Goal: Navigation & Orientation: Find specific page/section

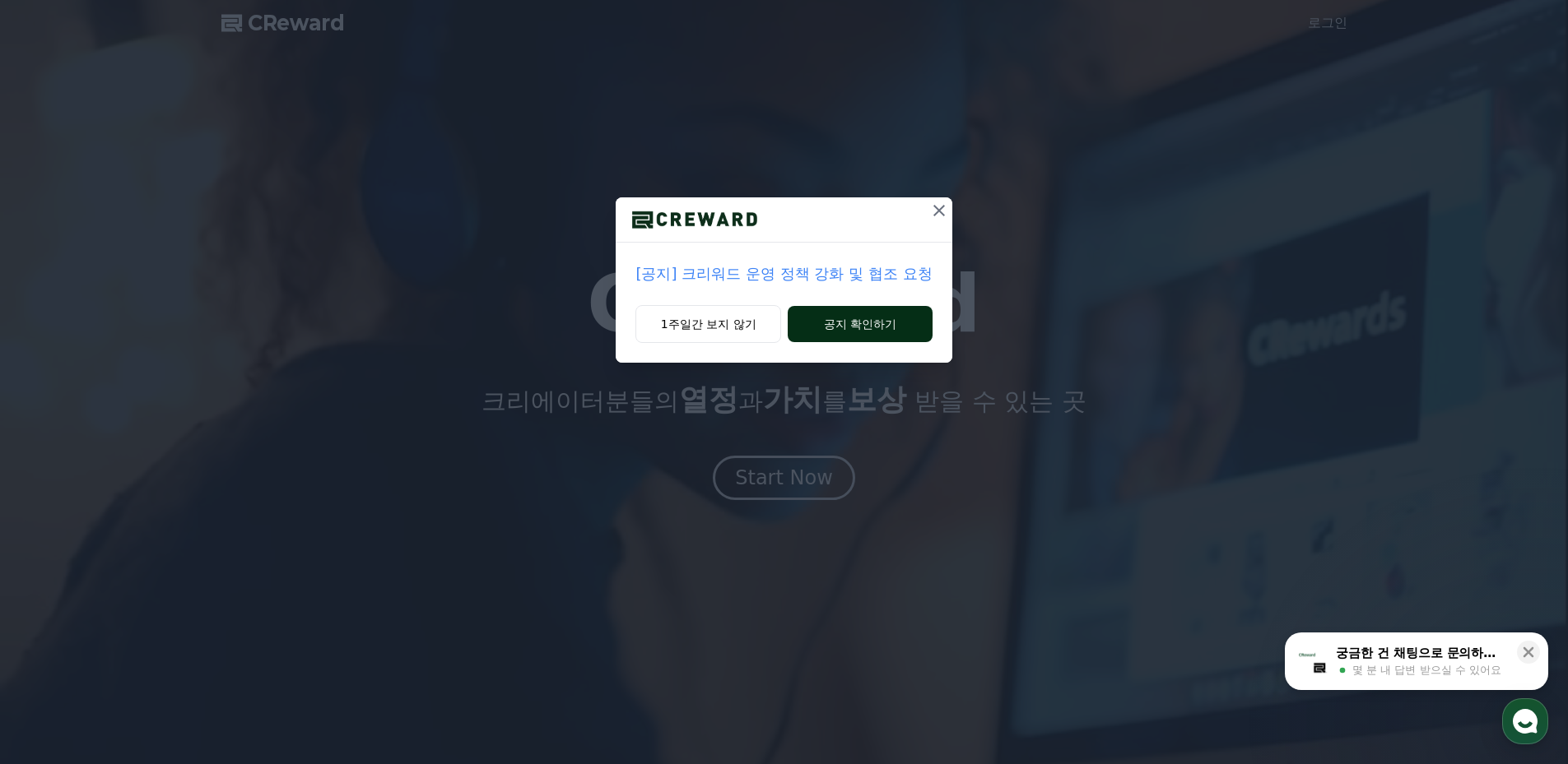
click at [877, 321] on button "공지 확인하기" at bounding box center [859, 324] width 144 height 36
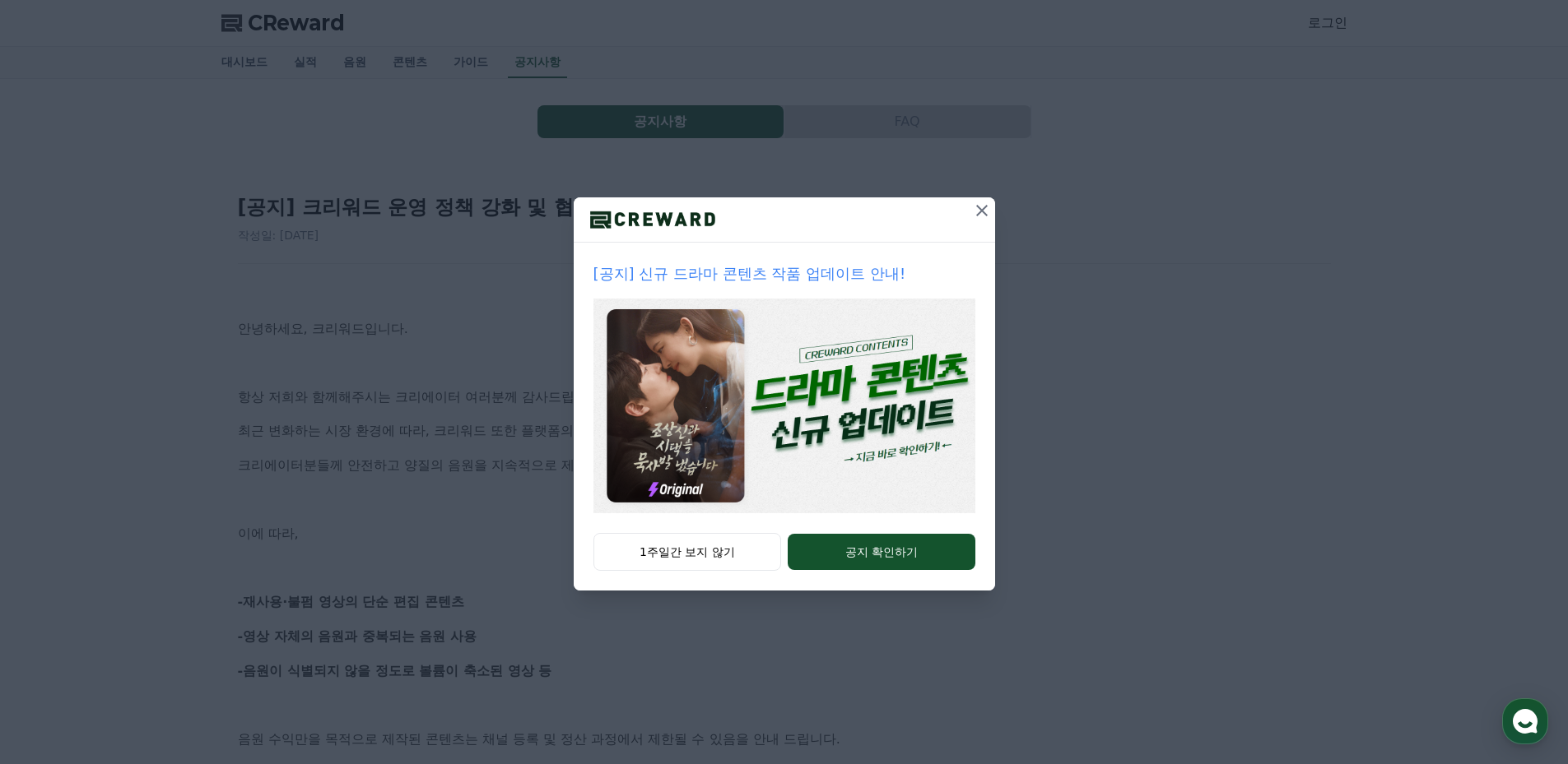
click at [983, 211] on icon at bounding box center [981, 210] width 20 height 20
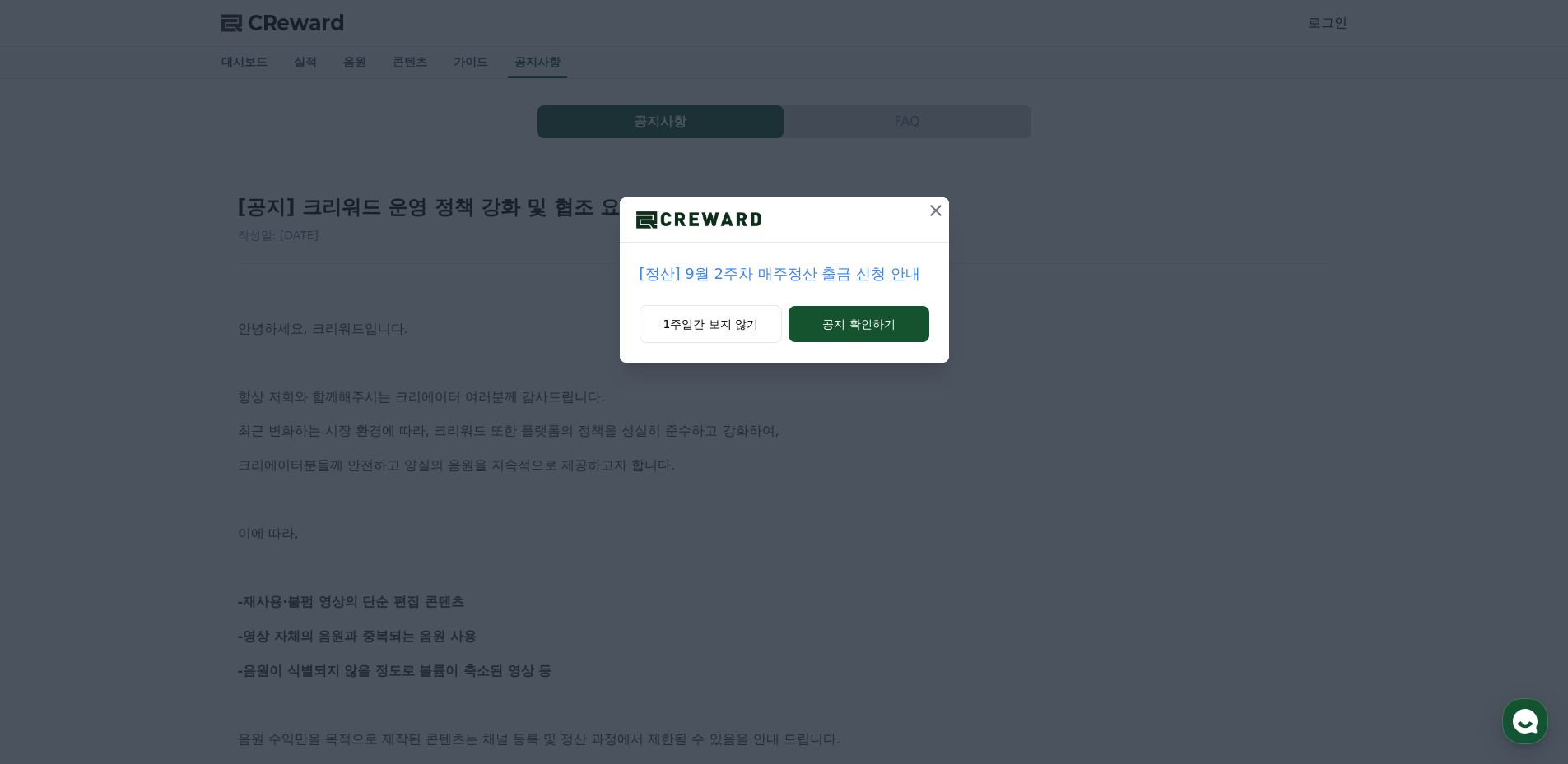
click at [935, 212] on icon at bounding box center [935, 210] width 20 height 20
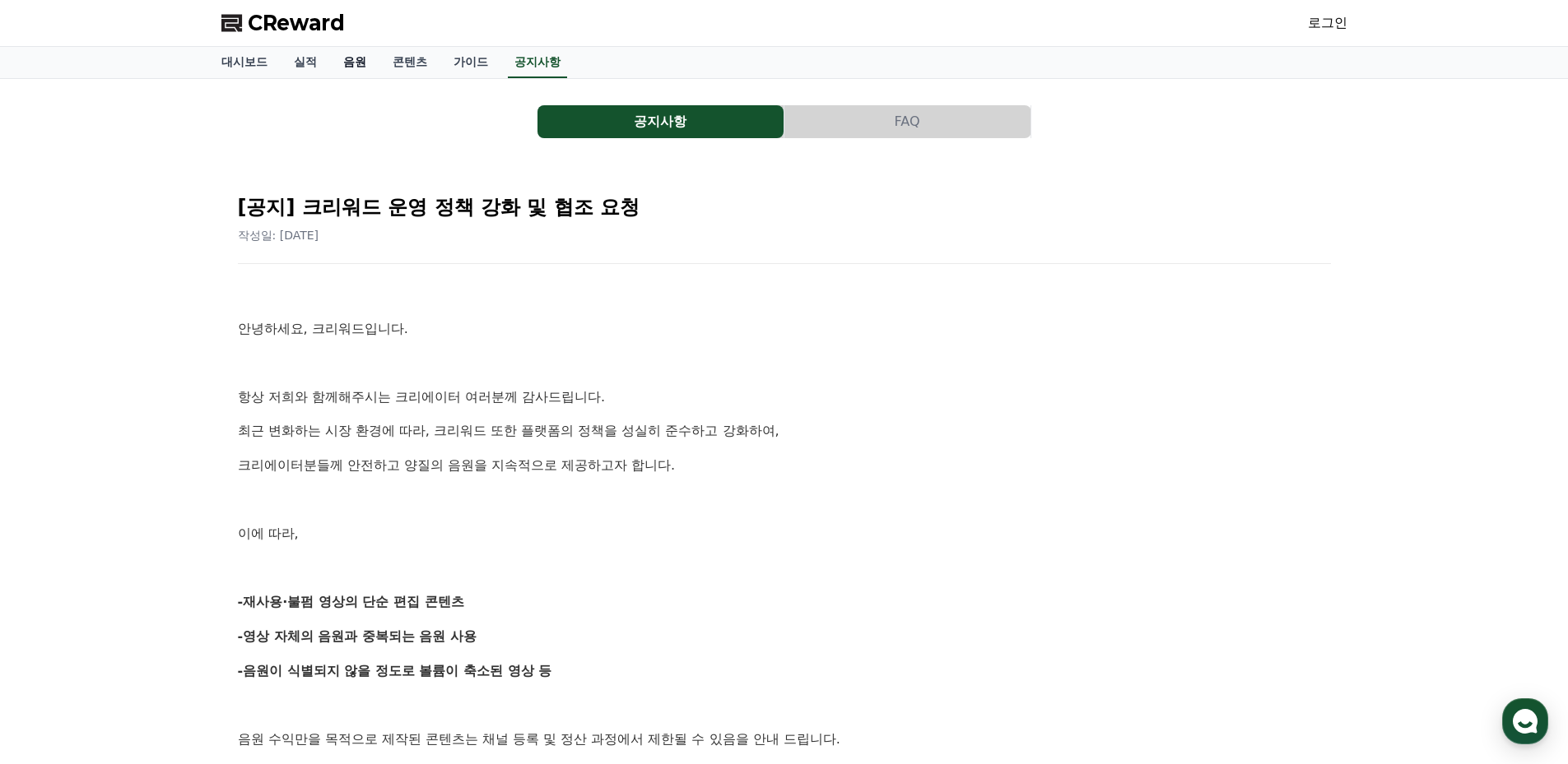
click at [361, 61] on link "음원" at bounding box center [355, 62] width 49 height 32
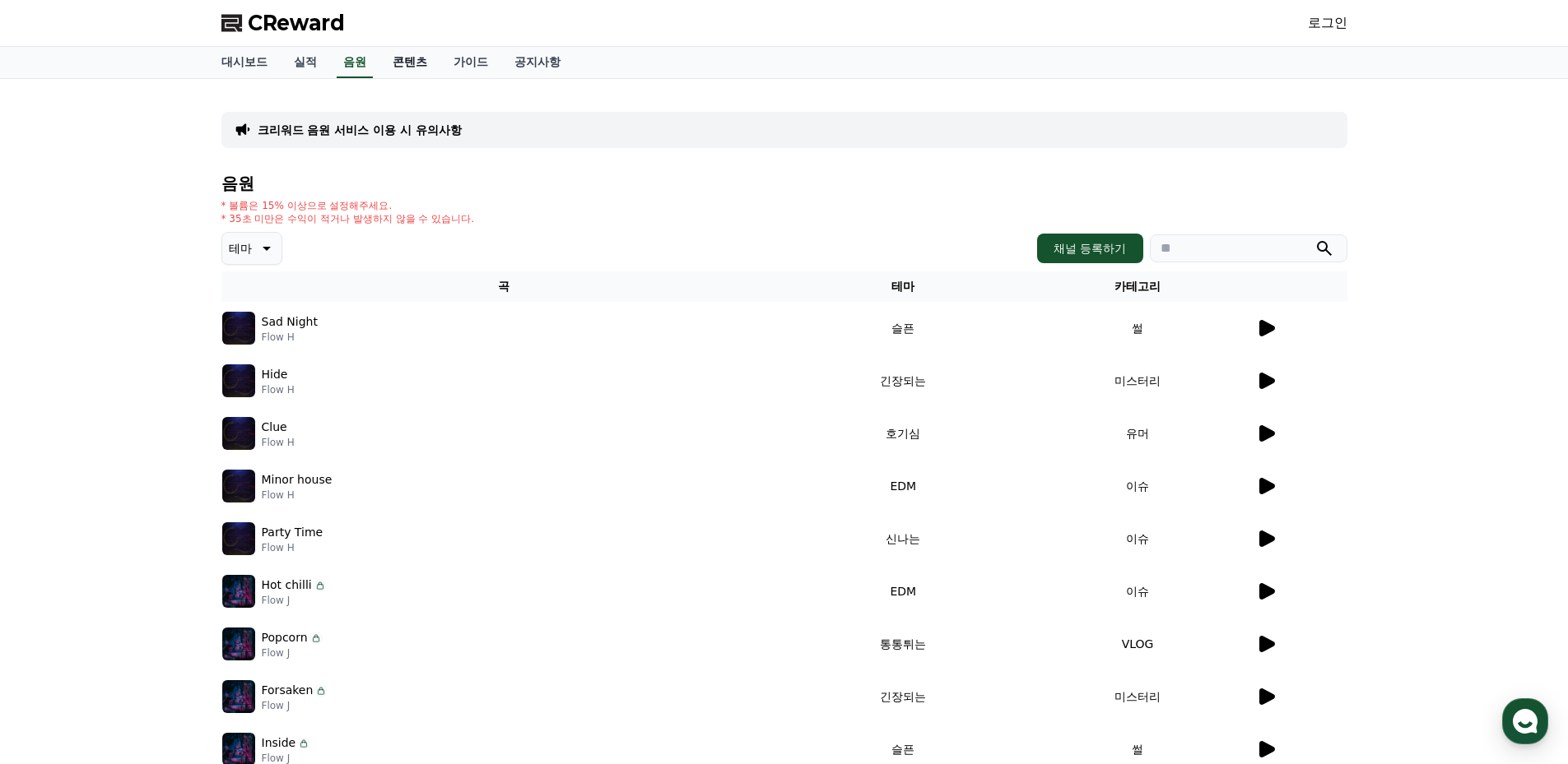
click at [402, 60] on link "콘텐츠" at bounding box center [409, 62] width 61 height 32
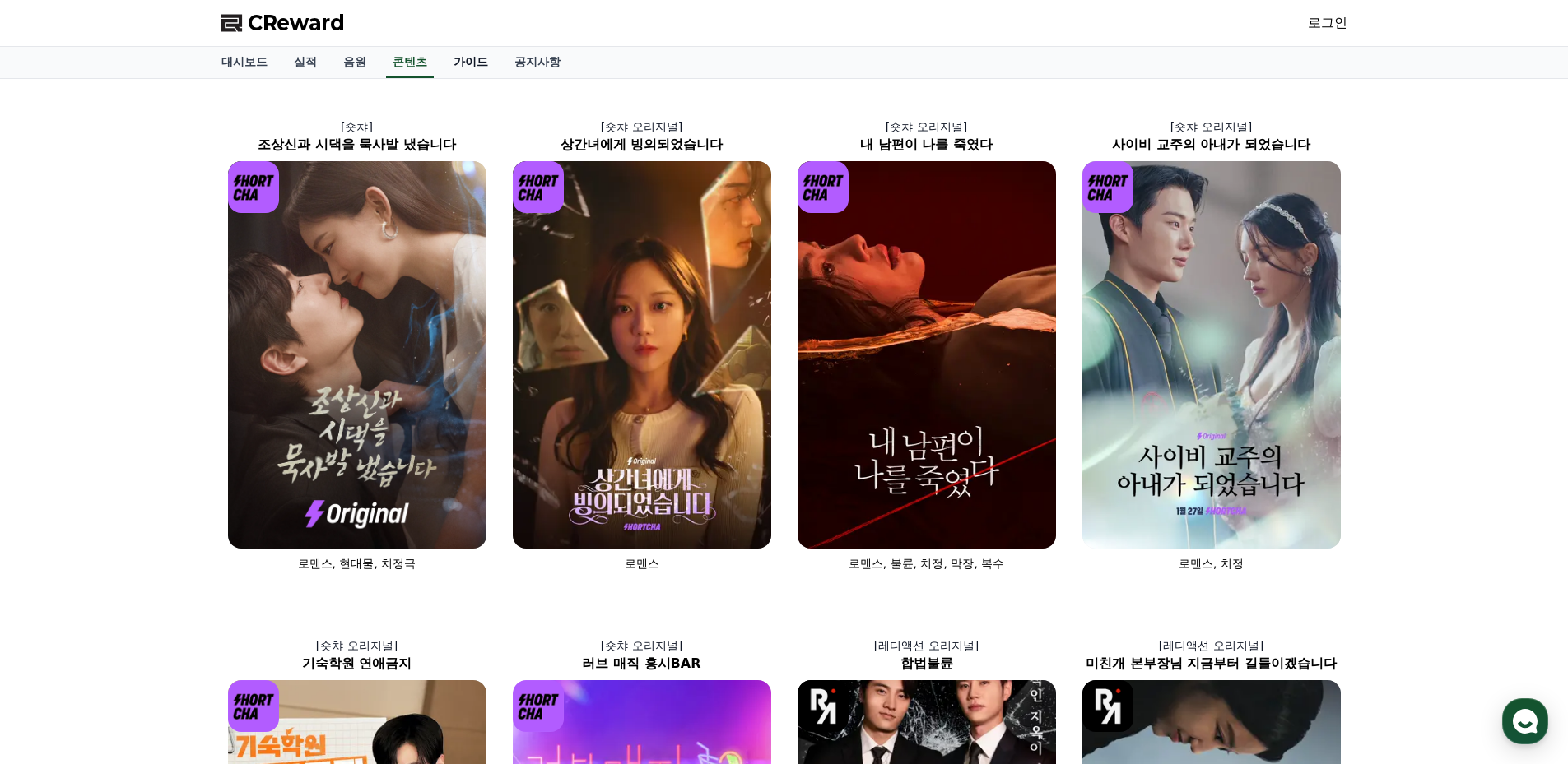
click at [469, 60] on link "가이드" at bounding box center [470, 62] width 61 height 32
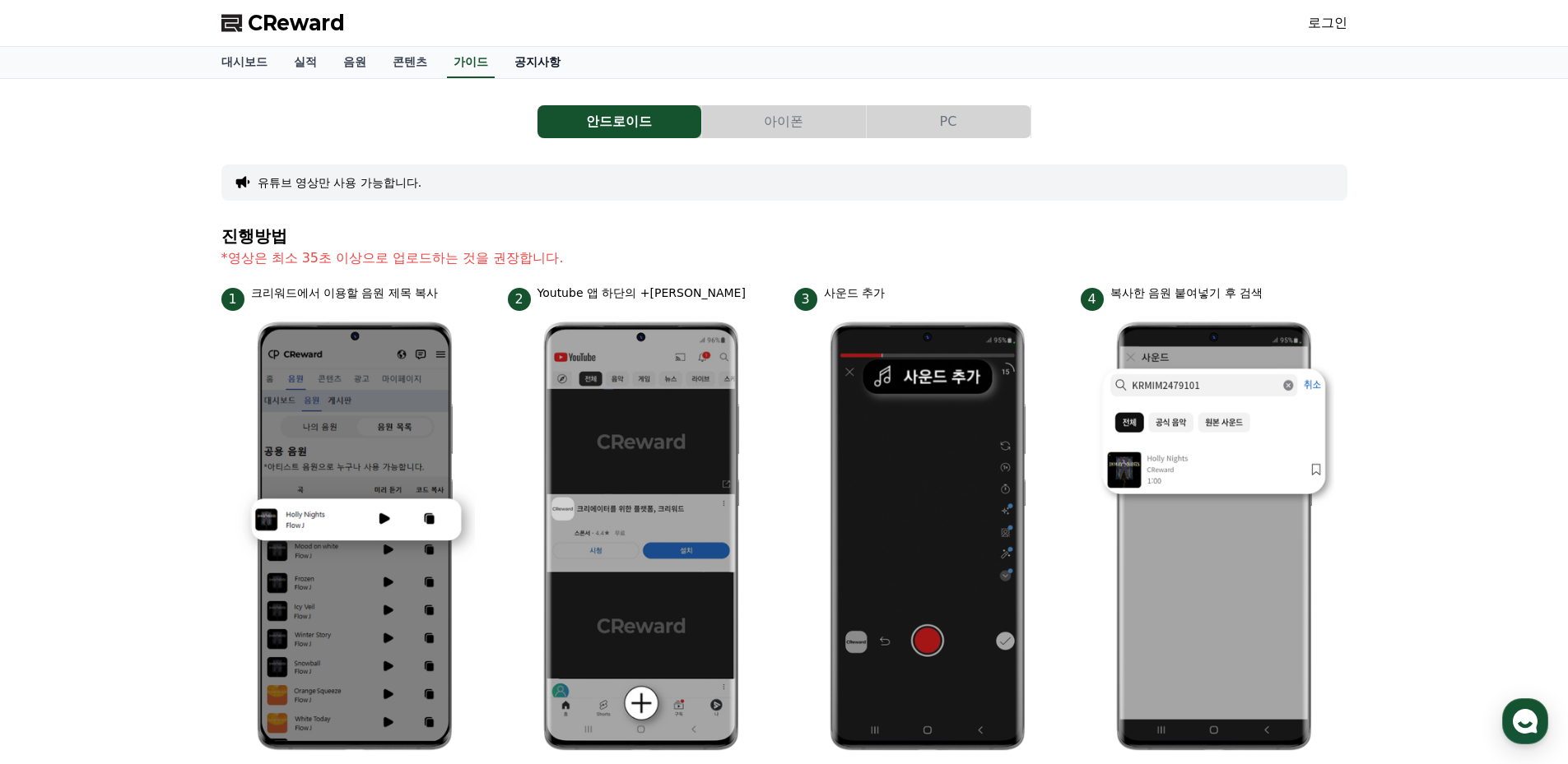
click at [542, 59] on link "공지사항" at bounding box center [537, 62] width 73 height 32
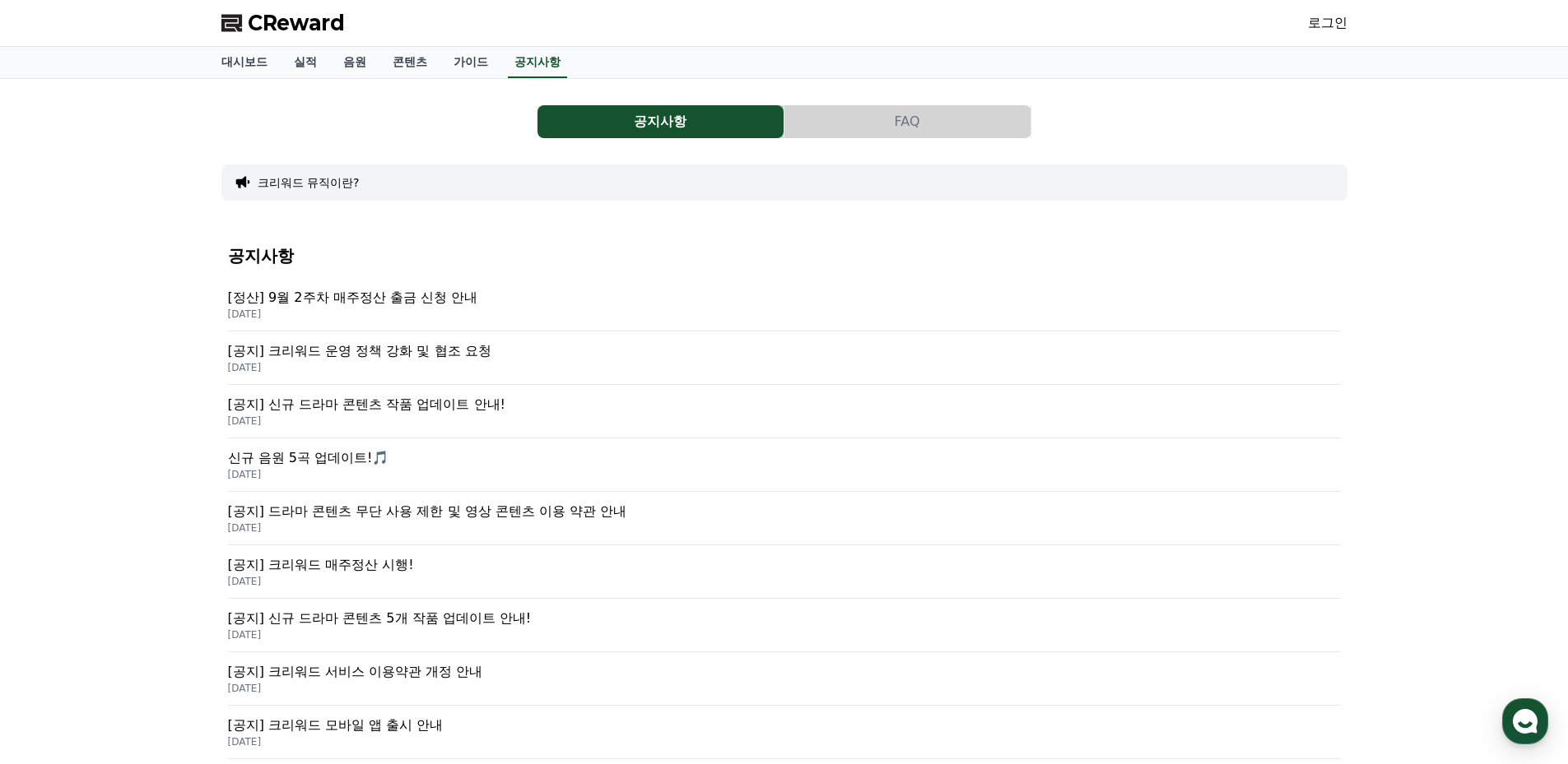
click at [657, 512] on p "[공지] 드라마 콘텐츠 무단 사용 제한 및 영상 콘텐츠 이용 약관 안내" at bounding box center [784, 512] width 1112 height 20
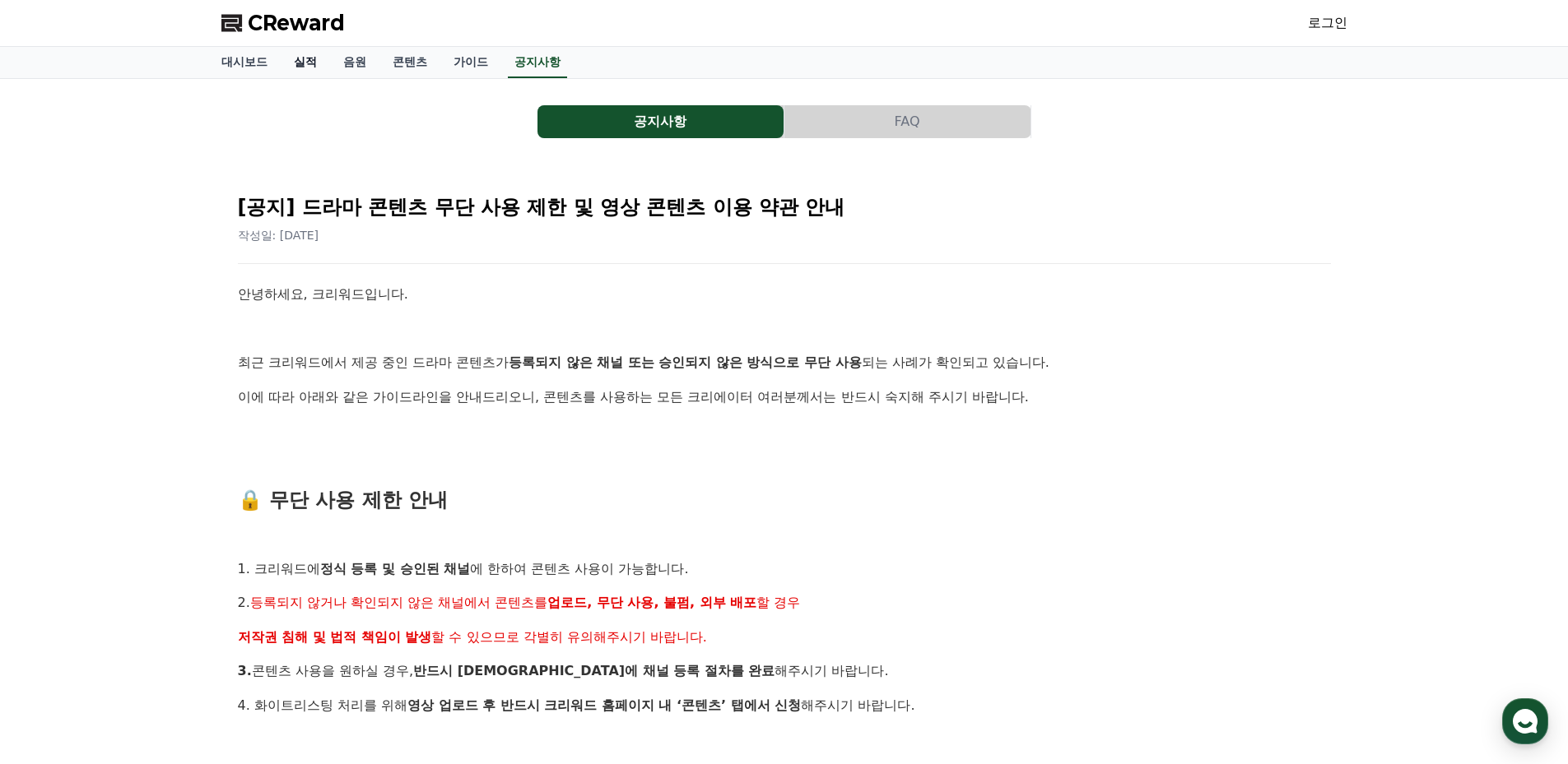
click at [299, 59] on link "실적" at bounding box center [305, 62] width 49 height 32
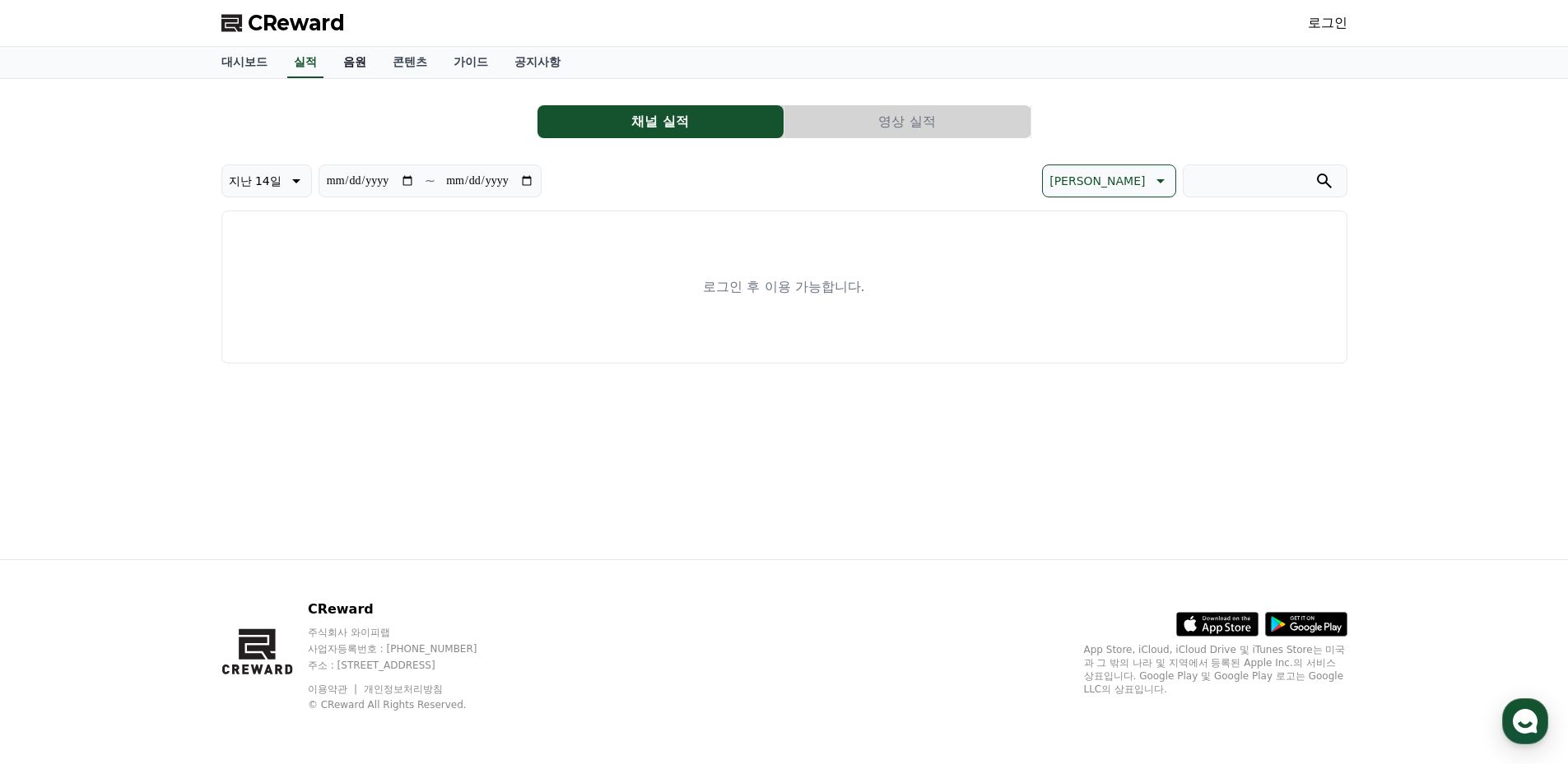
click at [358, 65] on link "음원" at bounding box center [355, 62] width 49 height 32
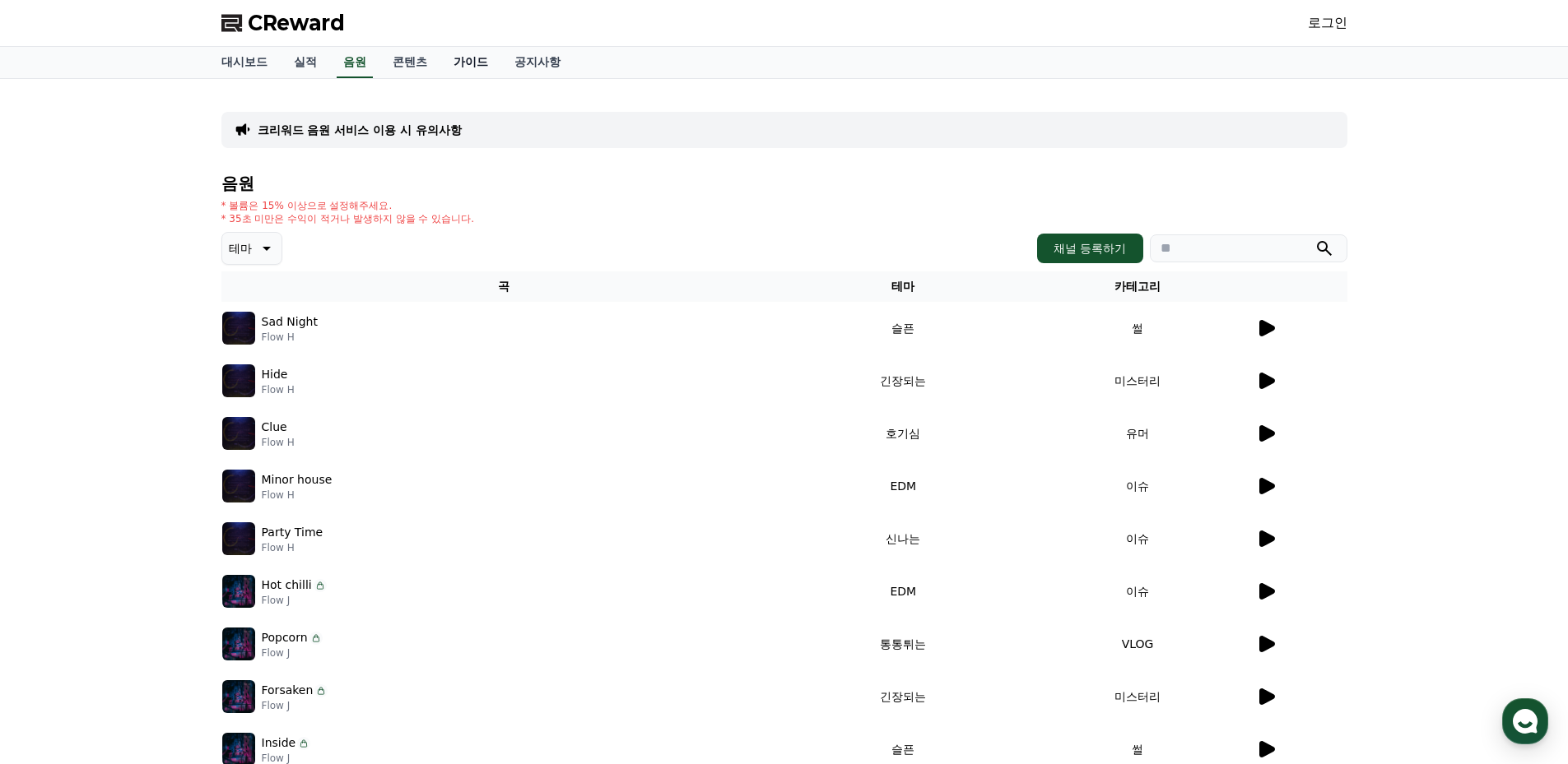
click at [455, 66] on link "가이드" at bounding box center [470, 62] width 61 height 32
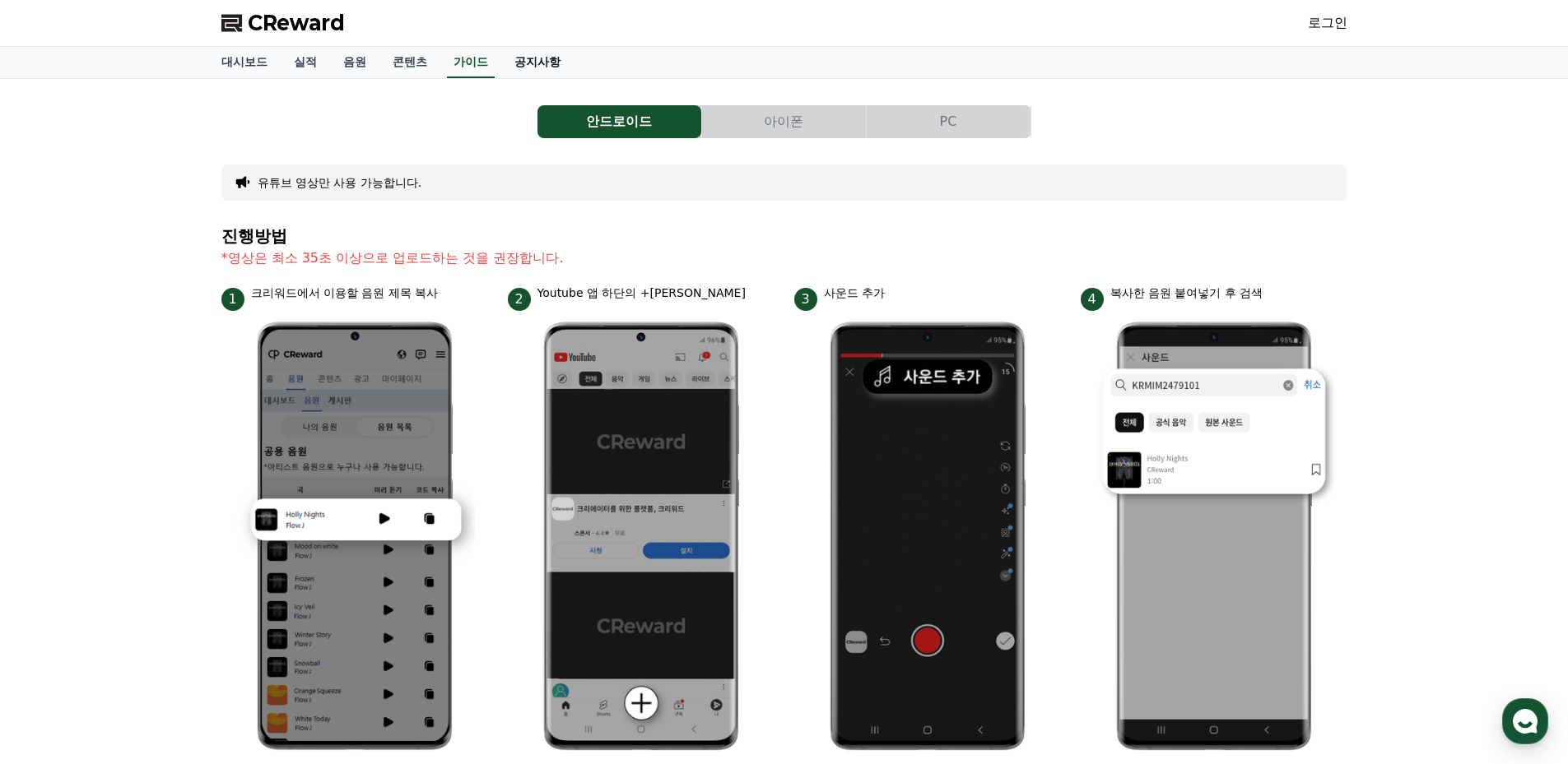
click at [533, 58] on link "공지사항" at bounding box center [537, 62] width 73 height 32
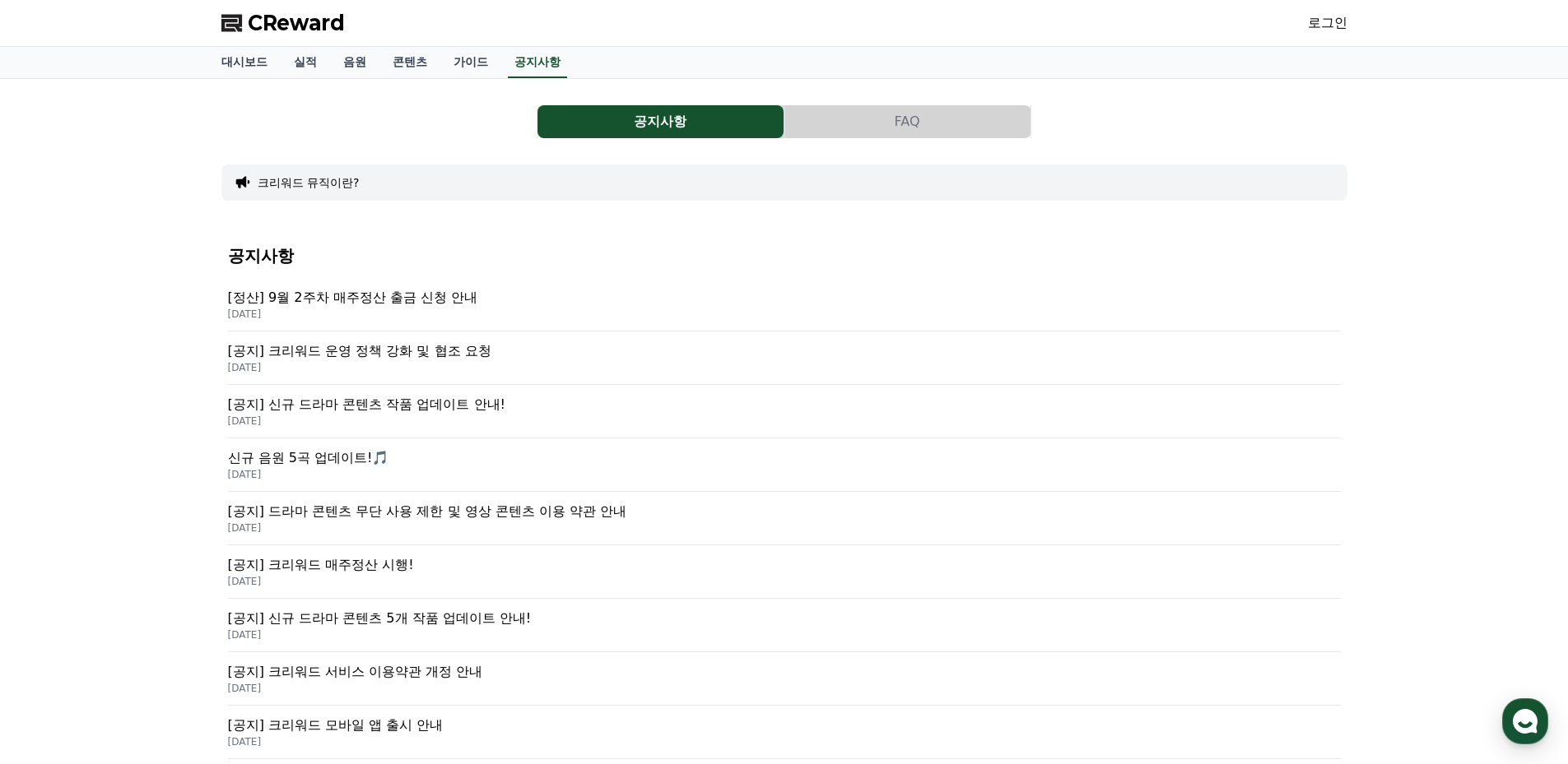
click at [437, 290] on p "[정산] 9월 2주차 매주정산 출금 신청 안내" at bounding box center [784, 298] width 1112 height 20
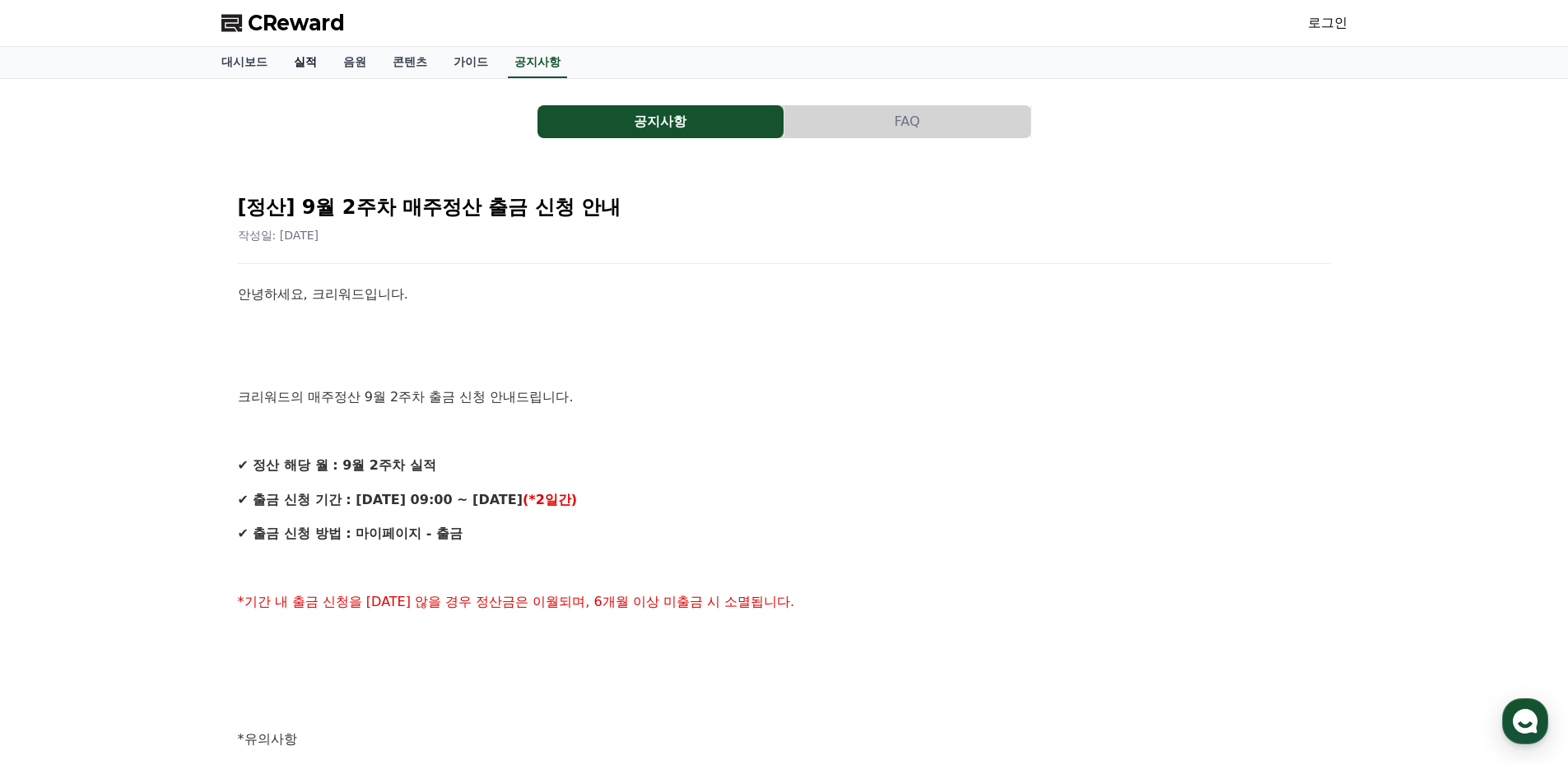
click at [299, 70] on link "실적" at bounding box center [305, 62] width 49 height 32
